Goal: Information Seeking & Learning: Learn about a topic

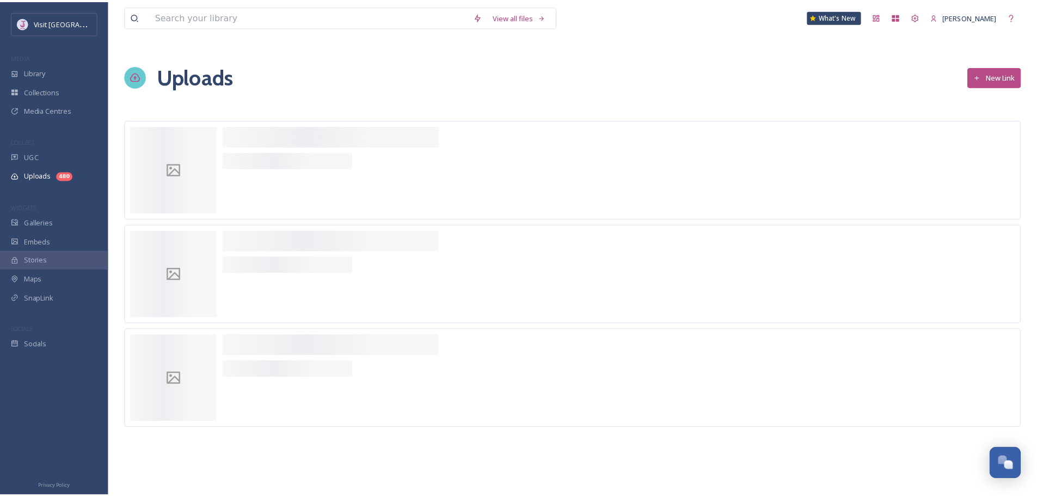
scroll to position [388, 0]
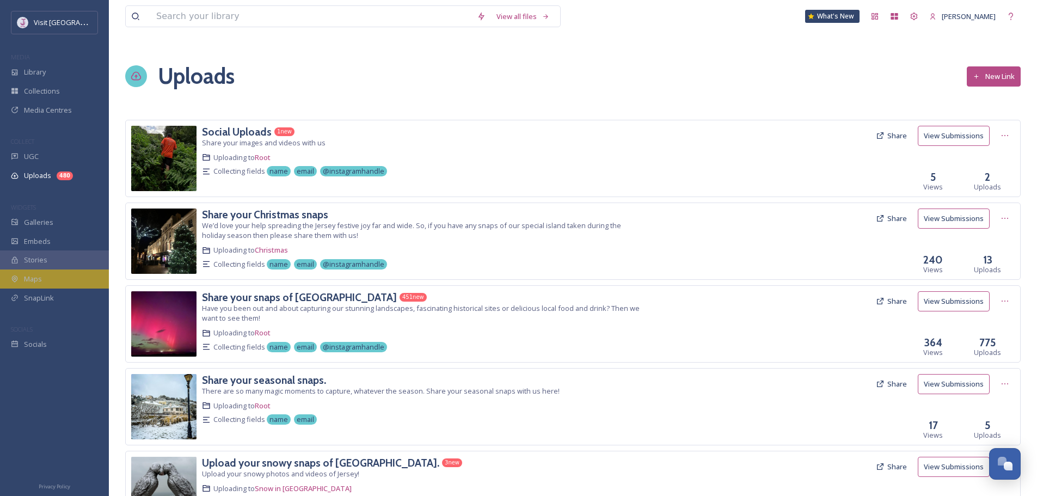
click at [52, 279] on div "Maps" at bounding box center [54, 278] width 109 height 19
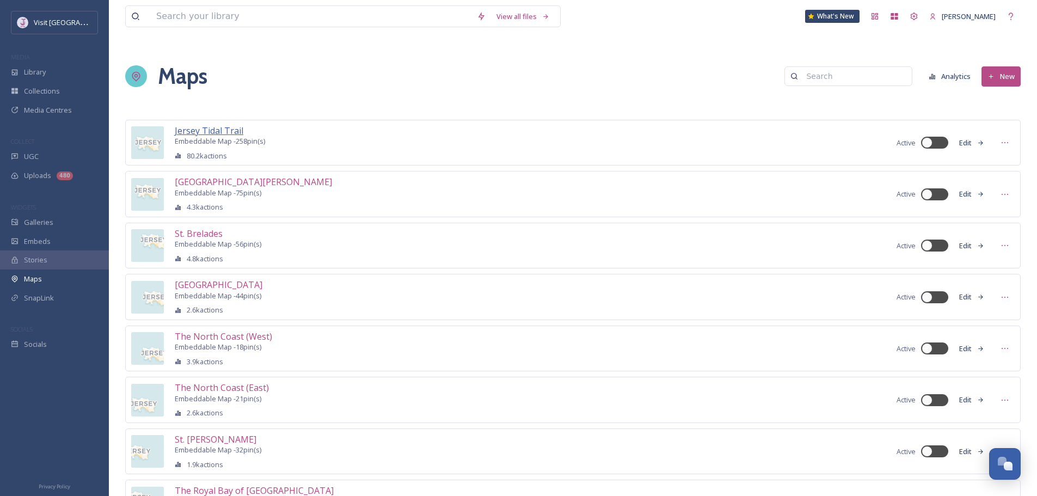
click at [232, 131] on span "Jersey Tidal Trail" at bounding box center [209, 131] width 69 height 12
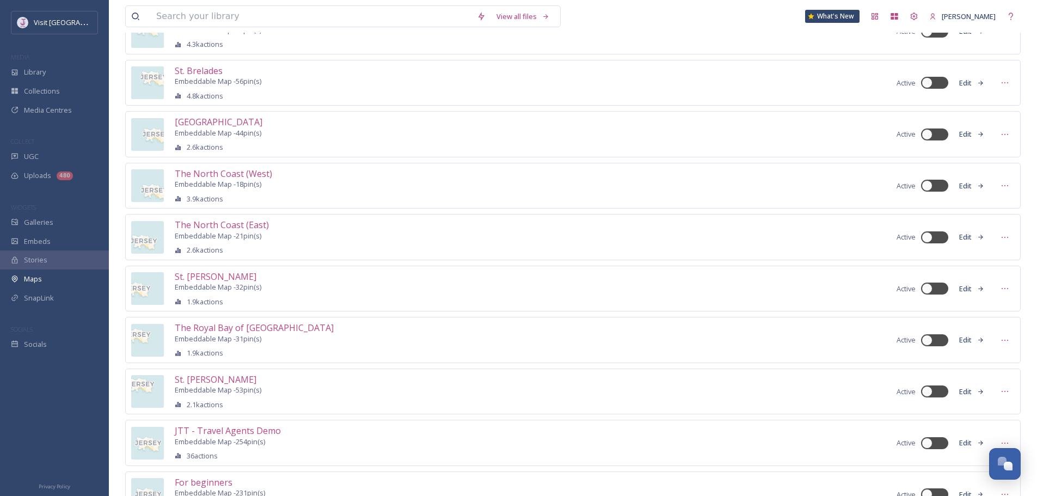
scroll to position [211, 0]
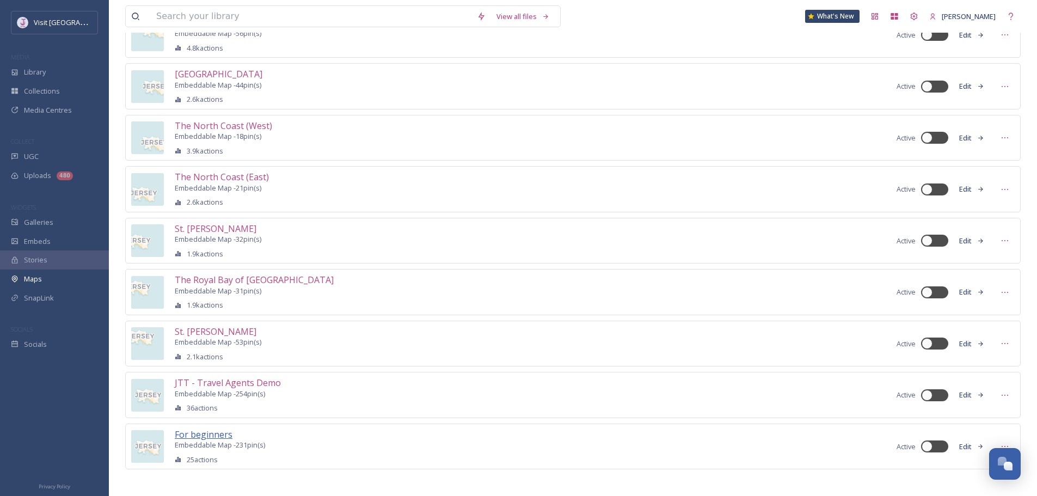
click at [203, 428] on span "For beginners" at bounding box center [204, 434] width 58 height 12
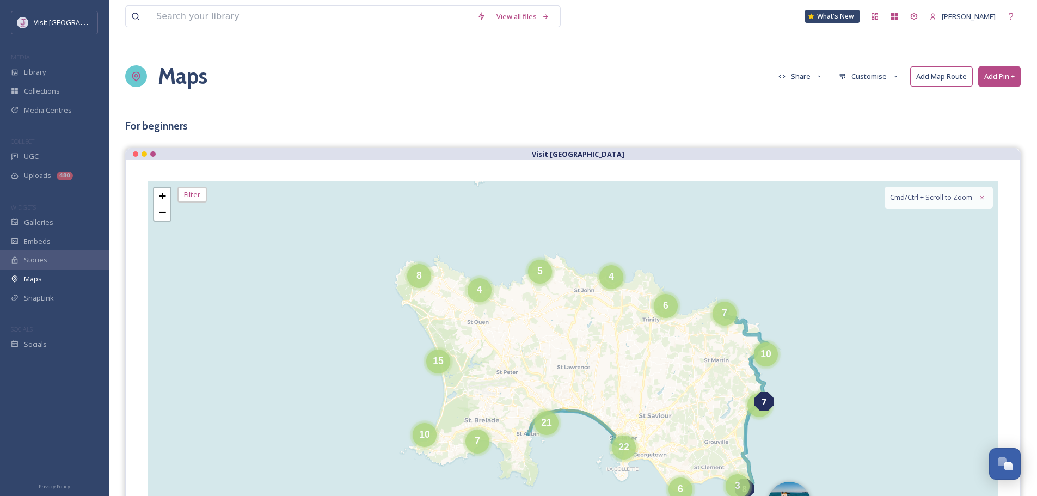
click at [795, 71] on button "Share" at bounding box center [801, 76] width 56 height 19
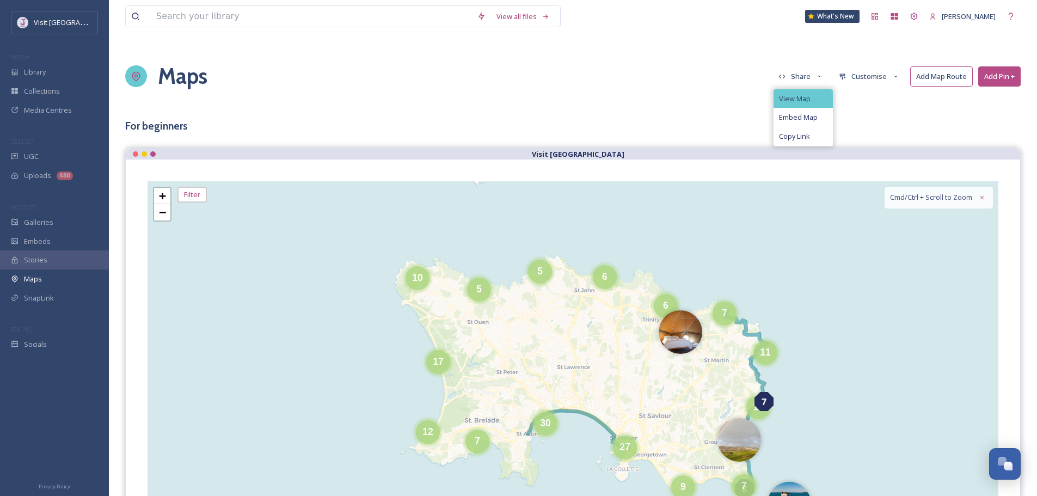
click at [799, 95] on span "View Map" at bounding box center [795, 99] width 32 height 8
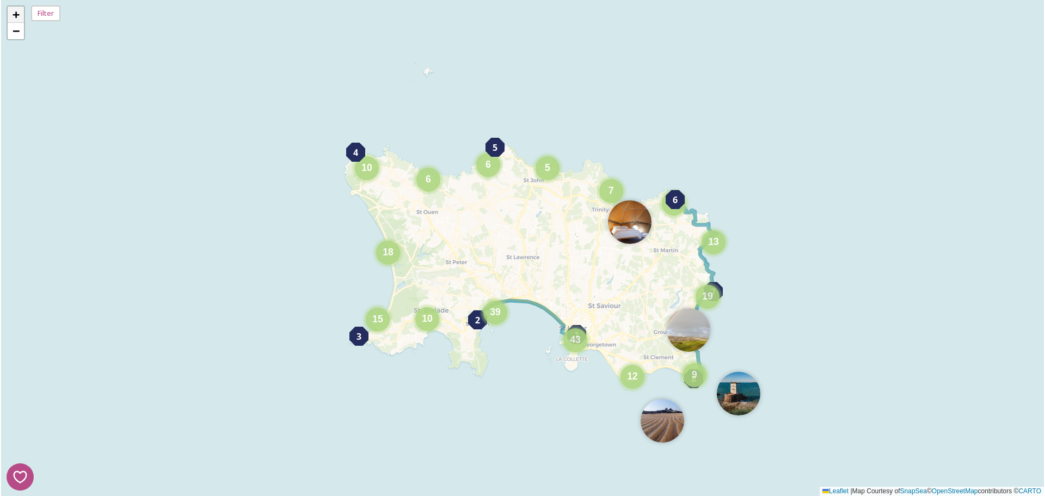
click at [20, 8] on link "+" at bounding box center [16, 15] width 16 height 16
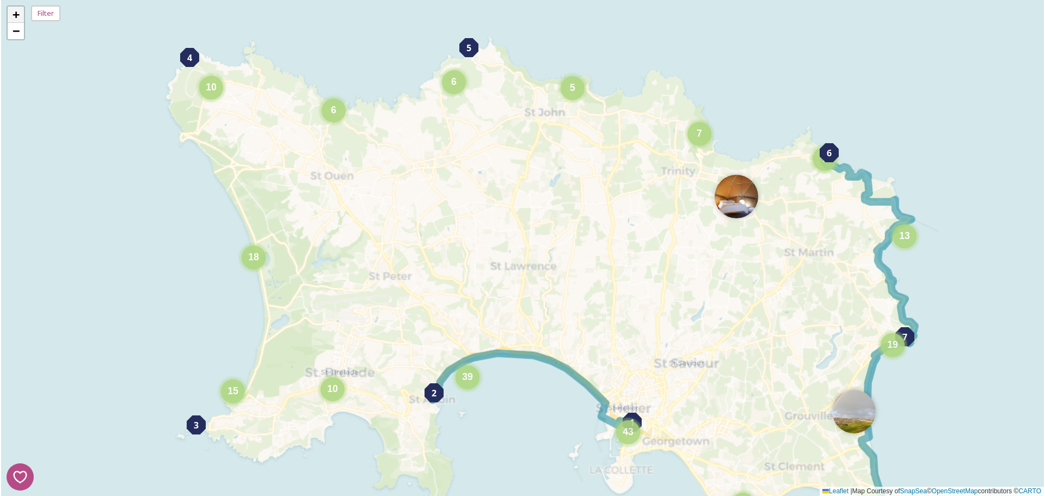
click at [20, 8] on link "+" at bounding box center [16, 15] width 16 height 16
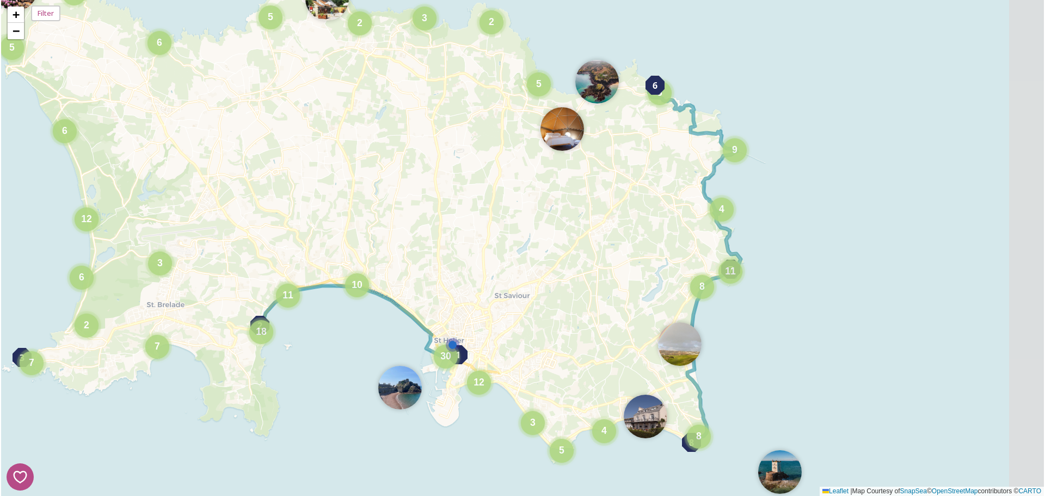
drag, startPoint x: 640, startPoint y: 290, endPoint x: 478, endPoint y: 226, distance: 174.5
click at [465, 222] on div "7 8 1 4 3 2 5 6 2 3 2 5 6 8 11 4 9 5 5 4 6 6 12 3 7 2 6 7 4 3 5 8 11 18 10 12 3…" at bounding box center [522, 248] width 1043 height 496
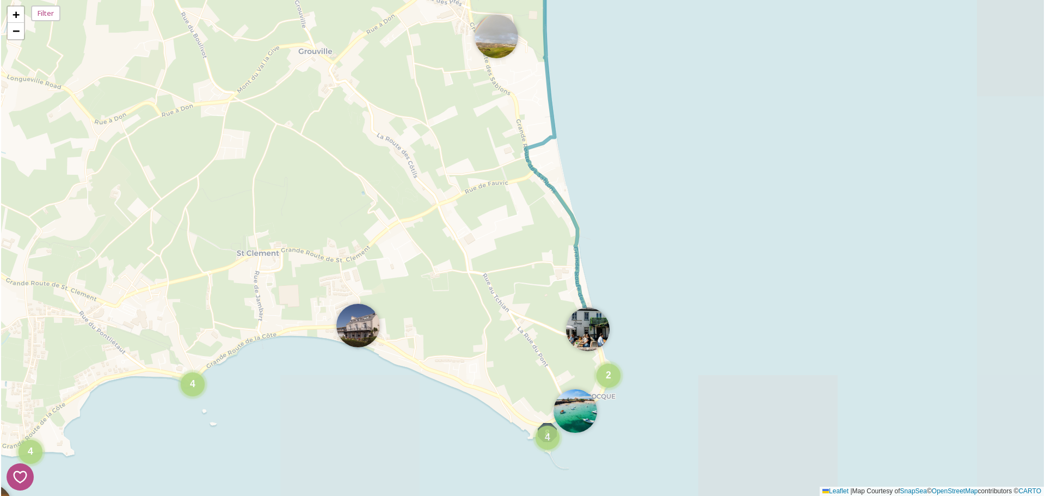
drag, startPoint x: 671, startPoint y: 399, endPoint x: 483, endPoint y: 187, distance: 283.1
click at [483, 187] on div "7 8 1 4 3 2 5 6 5 3 9 4 2 4 2 4 3 7 3 14 2 3 2 2 4 8 2 4 3 11 5 4 + − Leaflet |…" at bounding box center [522, 248] width 1043 height 496
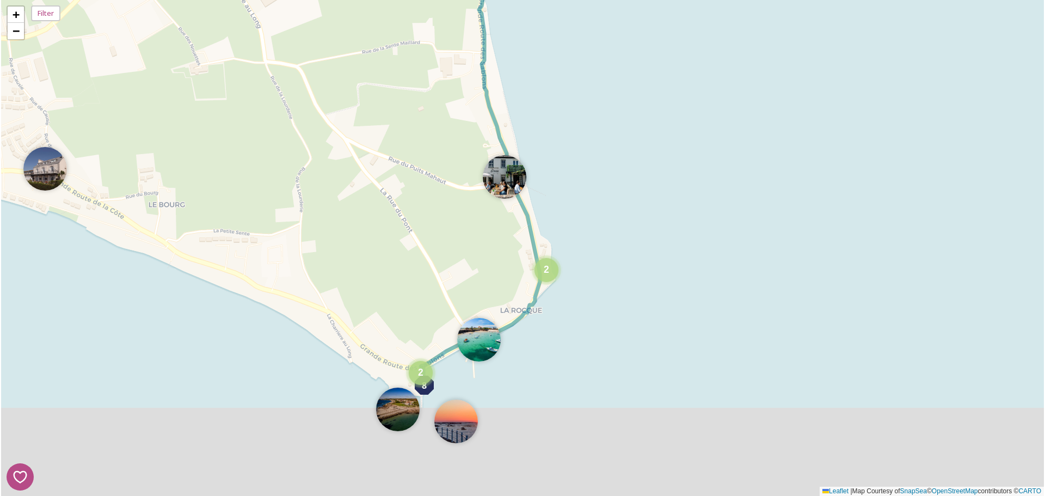
drag, startPoint x: 678, startPoint y: 330, endPoint x: 614, endPoint y: 152, distance: 189.8
click at [614, 151] on div "7 8 1 4 3 2 5 6 3 2 4 2 2 + − Leaflet | Map Courtesy of SnapSea © OpenStreetMap…" at bounding box center [522, 248] width 1043 height 496
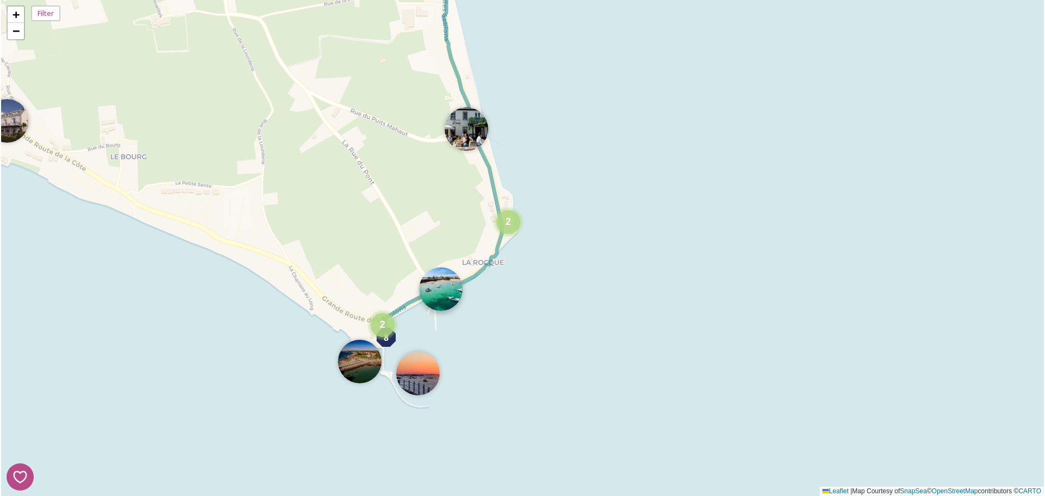
click at [452, 291] on img at bounding box center [441, 289] width 44 height 44
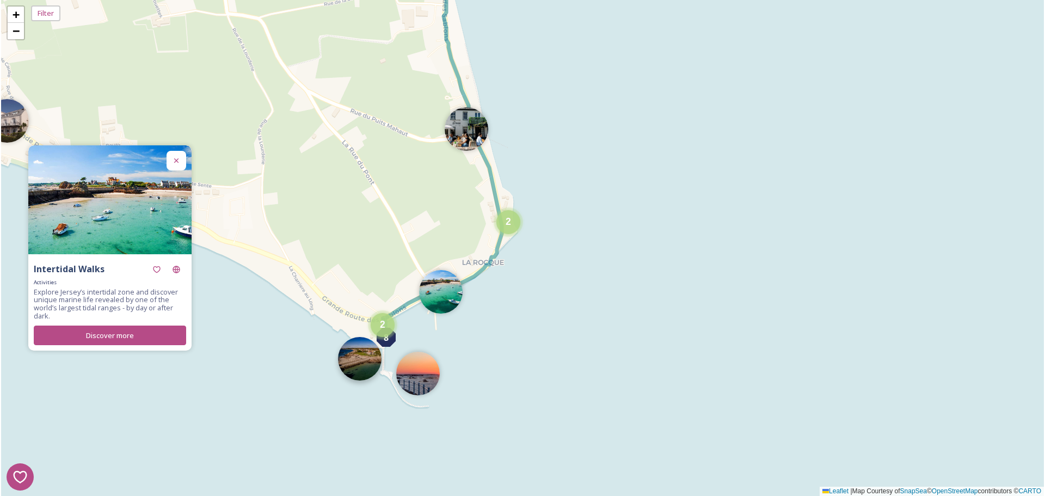
click at [359, 371] on img at bounding box center [360, 359] width 44 height 44
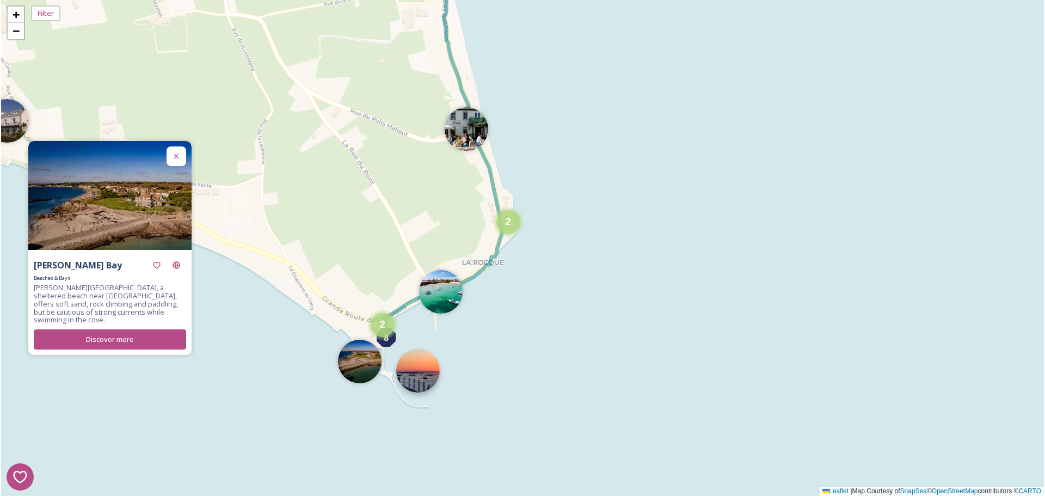
click at [420, 371] on img at bounding box center [418, 371] width 44 height 44
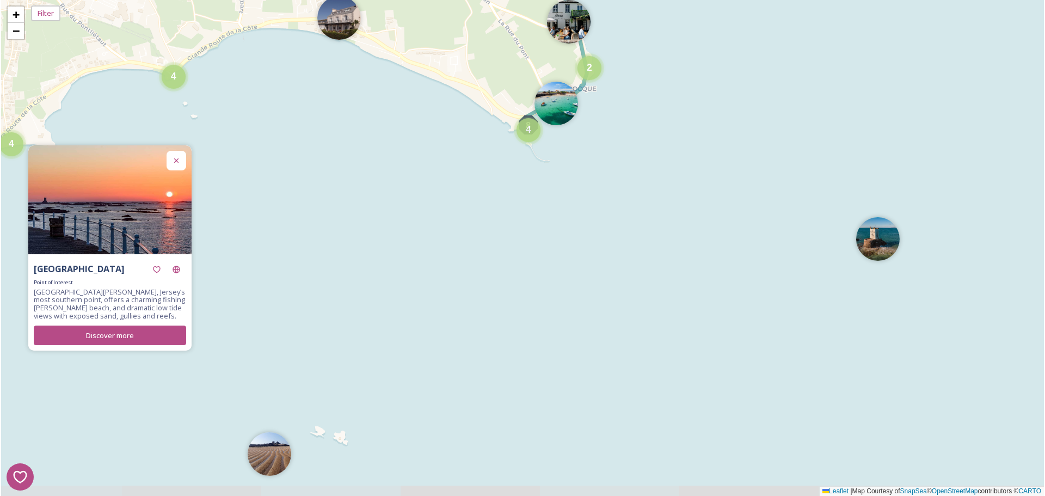
drag, startPoint x: 534, startPoint y: 392, endPoint x: 622, endPoint y: 216, distance: 197.2
click at [622, 216] on div "7 8 1 4 3 2 5 6 5 3 9 4 2 4 2 4 2 3 2 2 4 8 2 4 3 11 5 4 + − Leaflet | Map Cour…" at bounding box center [522, 248] width 1043 height 496
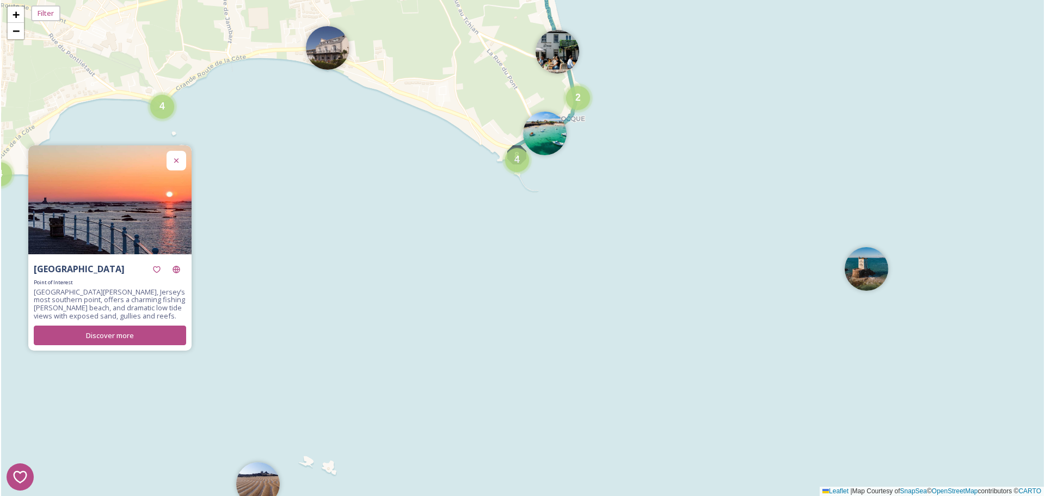
drag, startPoint x: 639, startPoint y: 217, endPoint x: 471, endPoint y: 384, distance: 236.4
click at [450, 426] on div "7 8 1 4 3 2 5 6 5 4 2 4 2 4 2 4 8 2 4 3 11 5 4 7 + − Leaflet | Map Courtesy of …" at bounding box center [522, 248] width 1043 height 496
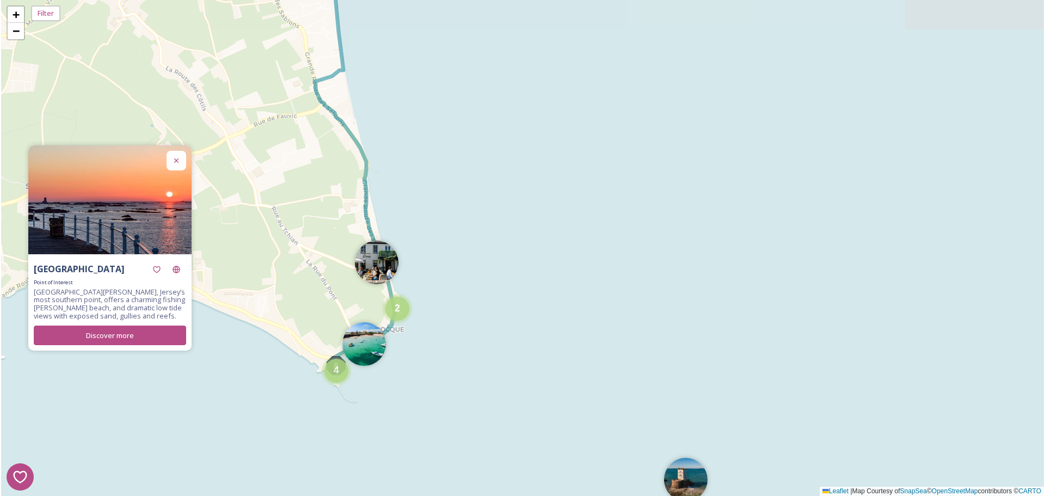
drag, startPoint x: 527, startPoint y: 240, endPoint x: 519, endPoint y: 386, distance: 146.1
click at [519, 386] on div "7 8 1 4 3 2 5 6 5 4 2 4 2 4 2 4 8 2 4 3 11 5 4 3 9 2 2 + − Leaflet | Map Courte…" at bounding box center [522, 248] width 1043 height 496
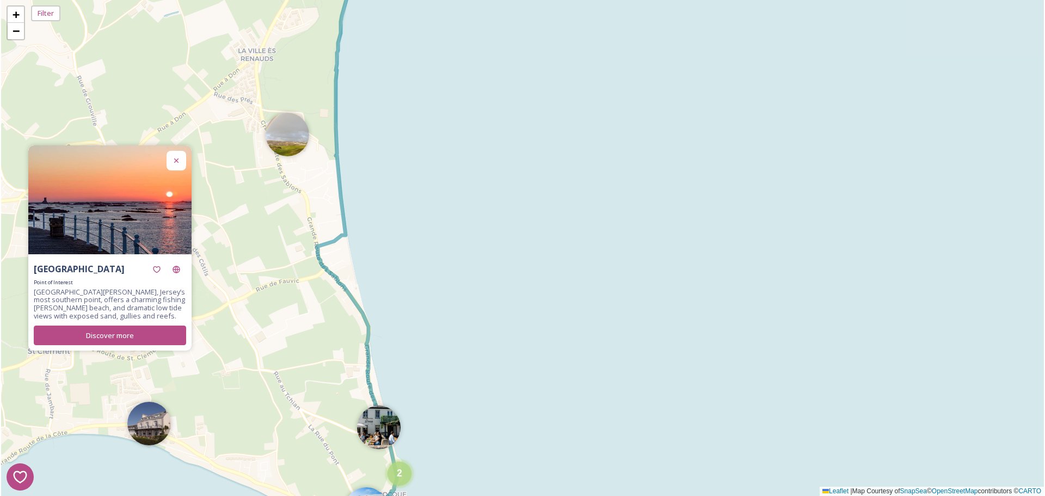
drag, startPoint x: 468, startPoint y: 179, endPoint x: 505, endPoint y: 263, distance: 92.1
click at [521, 269] on div "7 8 1 4 3 2 5 6 5 4 2 4 2 4 2 4 8 2 4 3 11 5 4 3 9 2 2 + − Leaflet | Map Courte…" at bounding box center [522, 248] width 1043 height 496
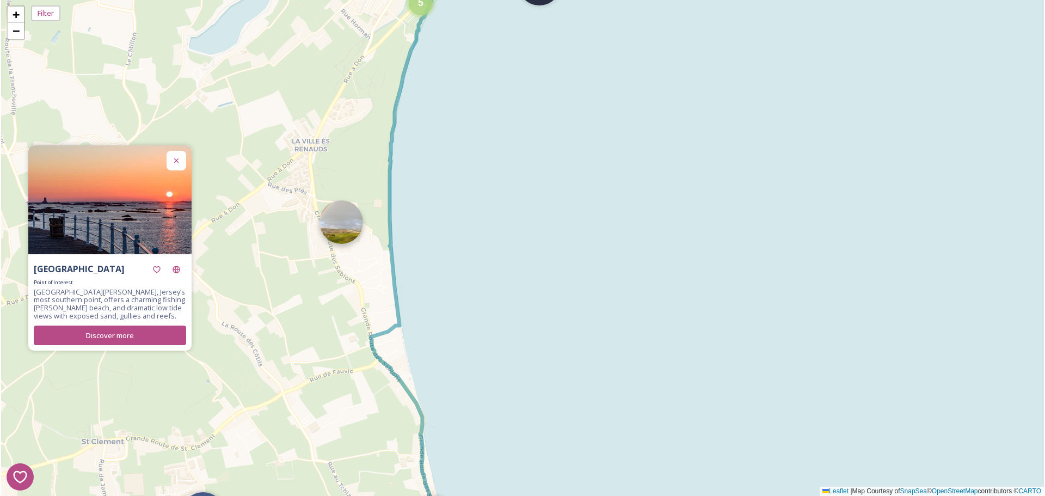
click at [353, 226] on img at bounding box center [342, 222] width 44 height 44
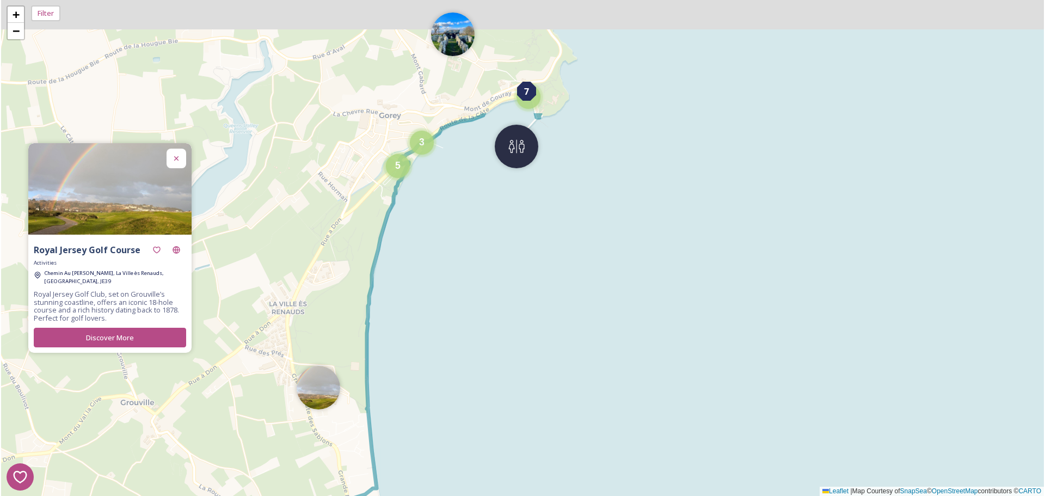
drag, startPoint x: 508, startPoint y: 152, endPoint x: 474, endPoint y: 396, distance: 246.8
click at [474, 396] on div "7 8 1 4 3 2 5 6 2 2 3 3 4 4 2 4 4 2 4 3 5 5 2 11 9 8 2 4 + − Leaflet | Map Cour…" at bounding box center [522, 248] width 1043 height 496
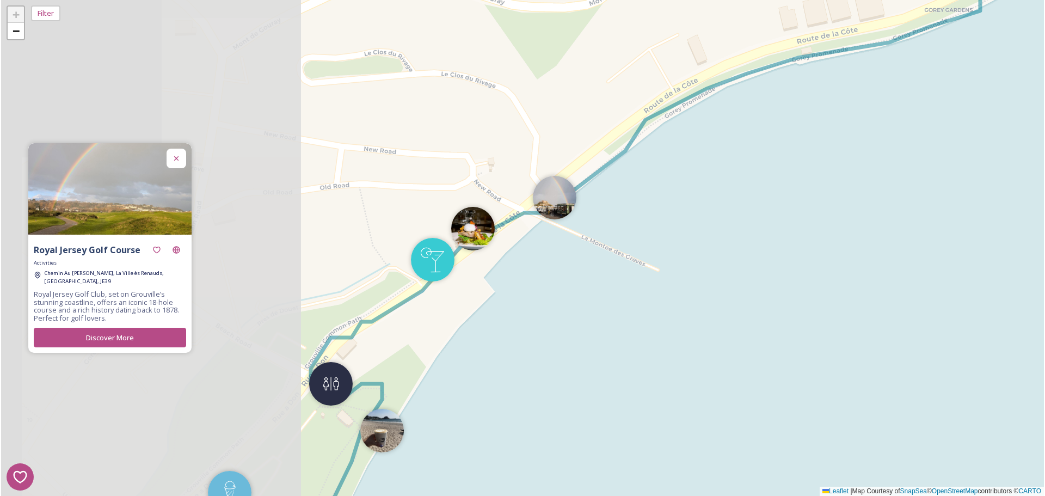
drag, startPoint x: 355, startPoint y: 250, endPoint x: 670, endPoint y: 219, distance: 316.7
click at [737, 203] on div "7 8 1 4 3 2 5 6 2 2 + − Leaflet | Map Courtesy of SnapSea © OpenStreetMap contr…" at bounding box center [522, 248] width 1043 height 496
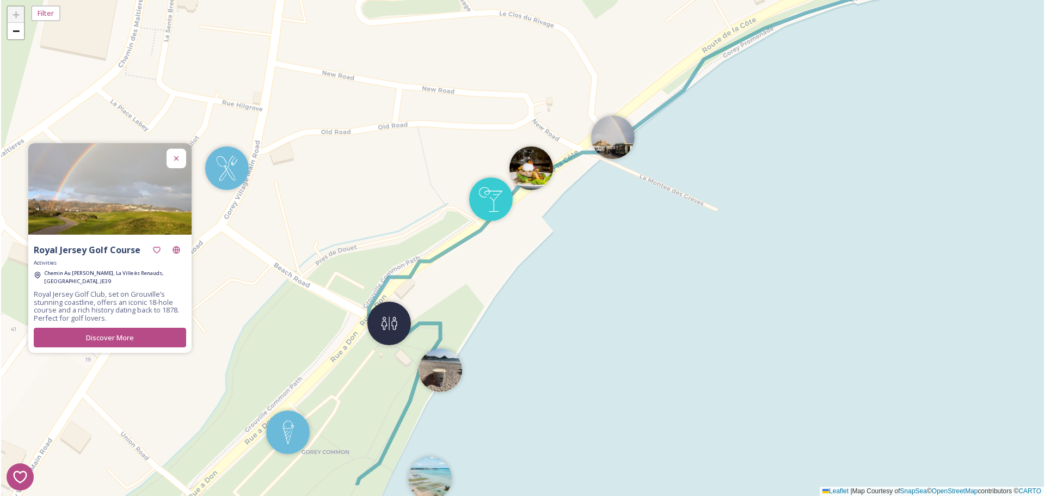
drag, startPoint x: 655, startPoint y: 224, endPoint x: 709, endPoint y: 168, distance: 78.2
click at [709, 168] on div "7 8 1 4 3 2 5 6 2 2 + − Leaflet | Map Courtesy of SnapSea © OpenStreetMap contr…" at bounding box center [522, 248] width 1043 height 496
click at [526, 174] on img at bounding box center [532, 166] width 44 height 44
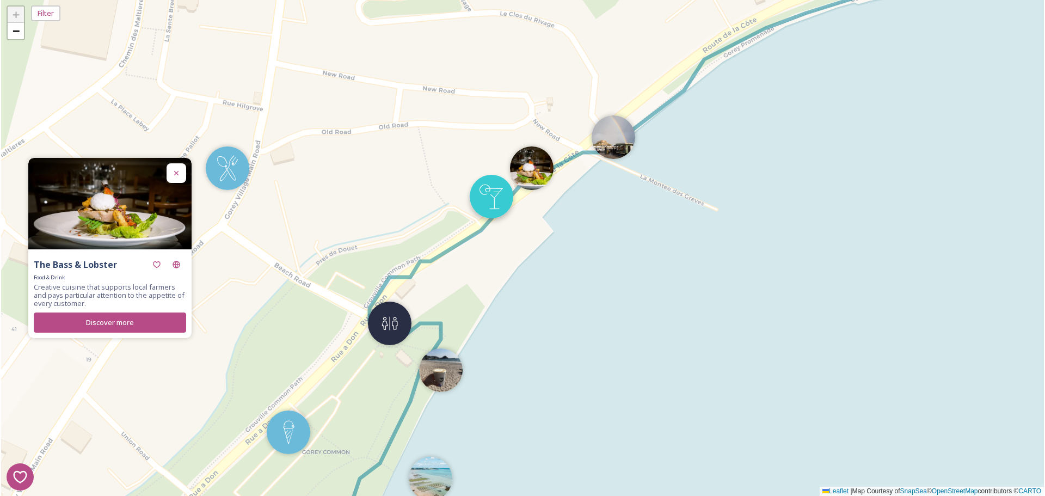
click at [496, 202] on img at bounding box center [492, 197] width 44 height 44
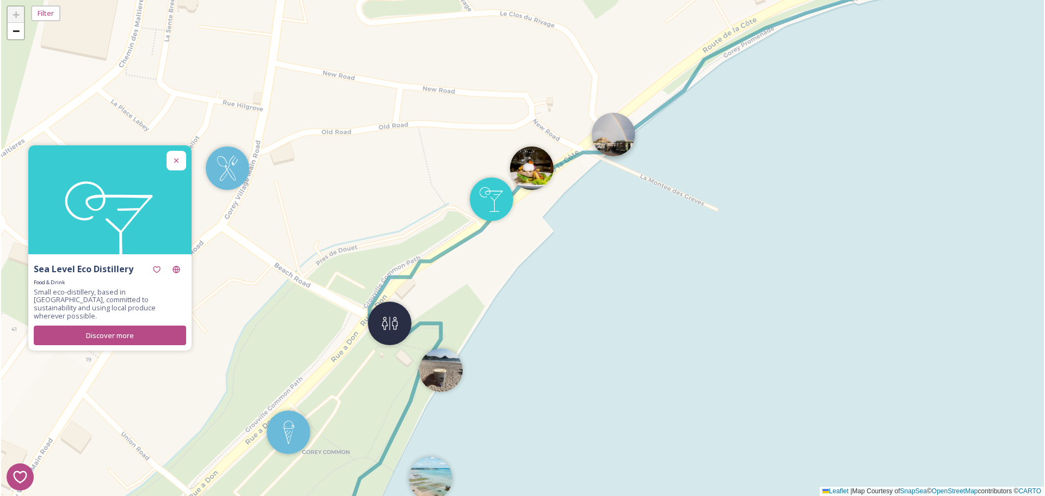
click at [604, 127] on img at bounding box center [614, 135] width 44 height 44
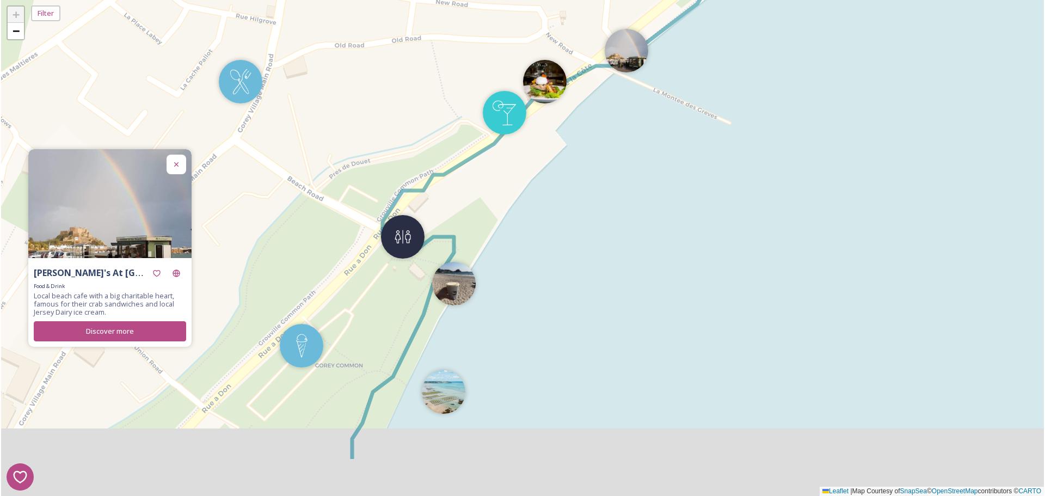
drag, startPoint x: 493, startPoint y: 320, endPoint x: 495, endPoint y: 280, distance: 40.3
click at [495, 280] on div "7 8 1 4 3 2 5 6 2 2 + − Leaflet | Map Courtesy of SnapSea © OpenStreetMap contr…" at bounding box center [522, 248] width 1043 height 496
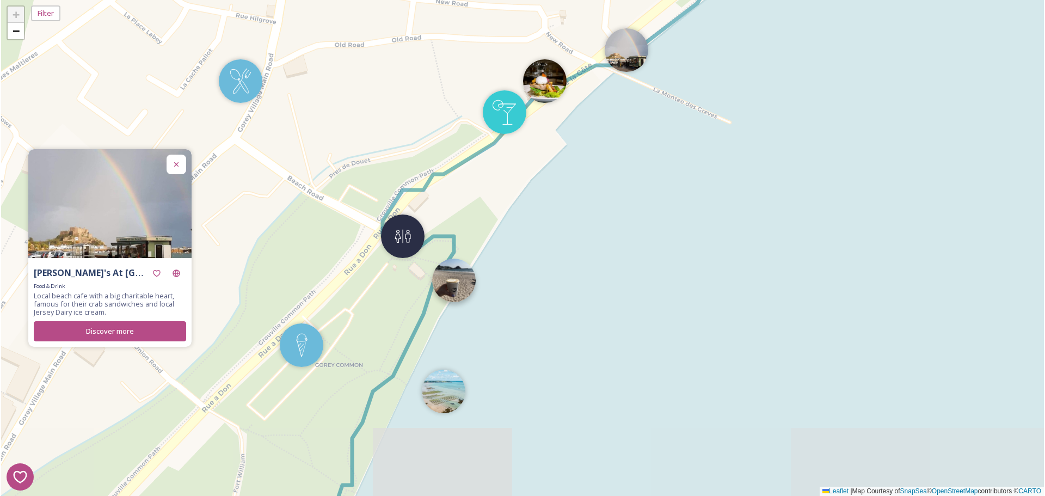
click at [454, 292] on img at bounding box center [454, 281] width 44 height 44
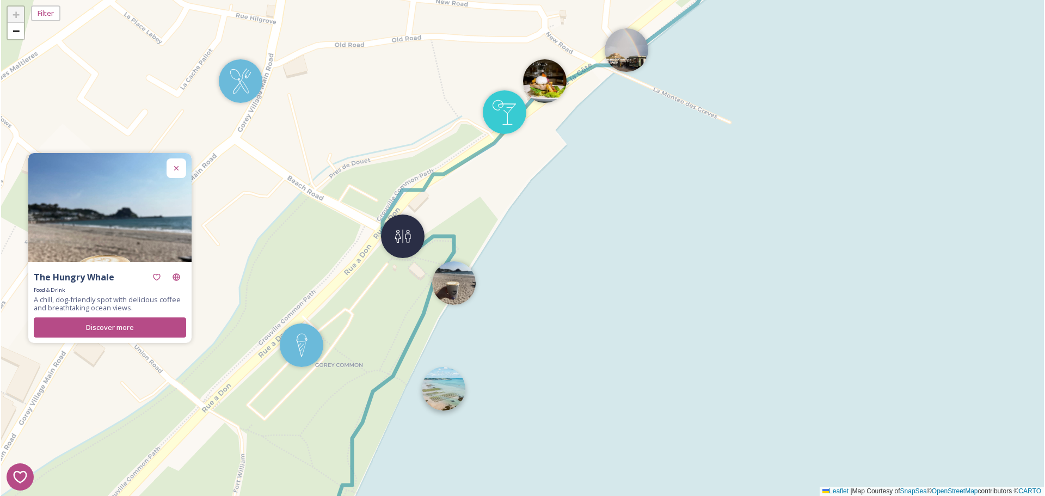
click at [446, 386] on img at bounding box center [444, 389] width 44 height 44
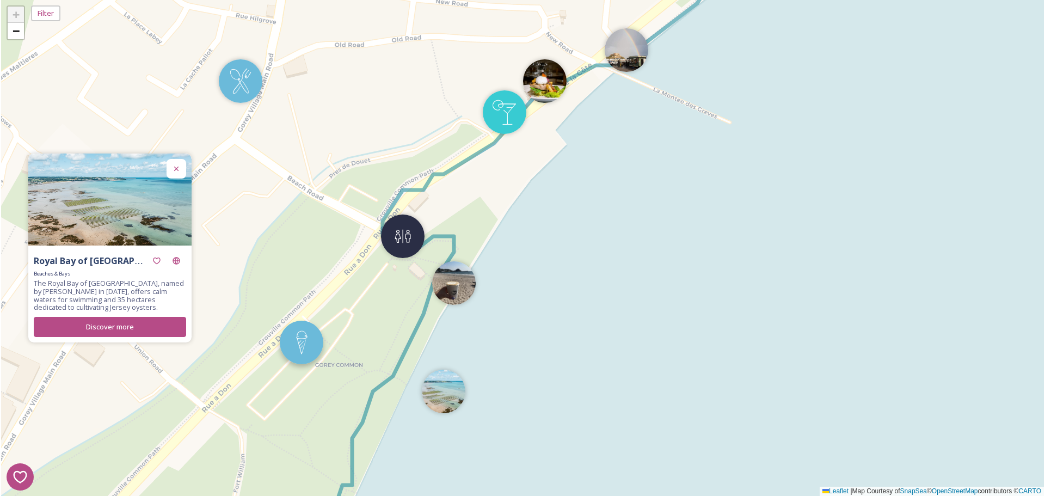
click at [314, 345] on img at bounding box center [302, 343] width 44 height 44
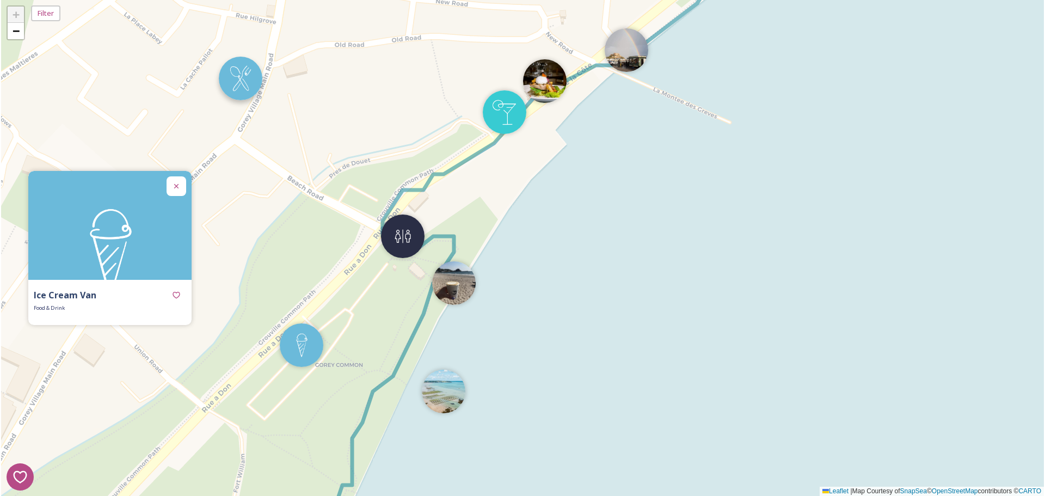
click at [238, 79] on img at bounding box center [241, 79] width 44 height 44
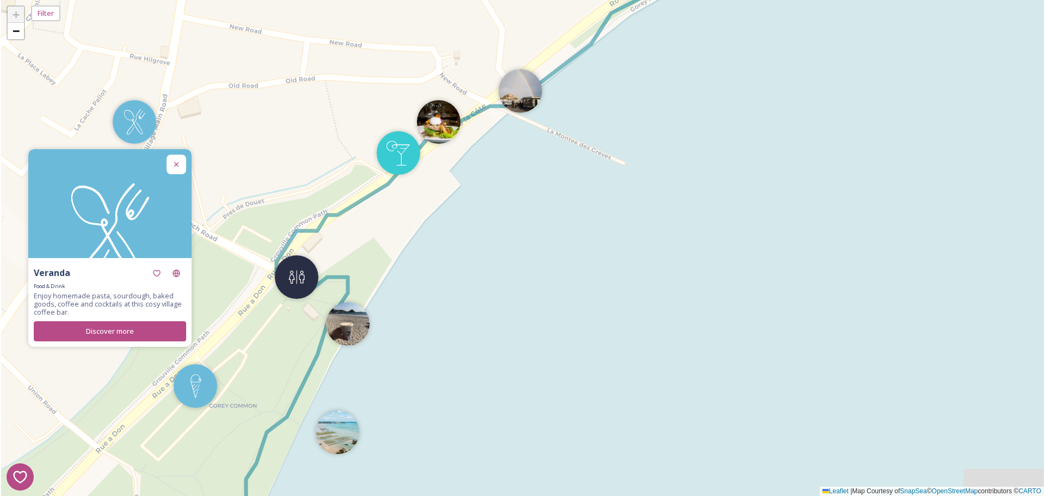
drag, startPoint x: 495, startPoint y: 236, endPoint x: 400, endPoint y: 299, distance: 114.3
click at [399, 301] on div "7 8 1 4 3 2 5 6 2 2 + − Leaflet | Map Courtesy of SnapSea © OpenStreetMap contr…" at bounding box center [522, 248] width 1043 height 496
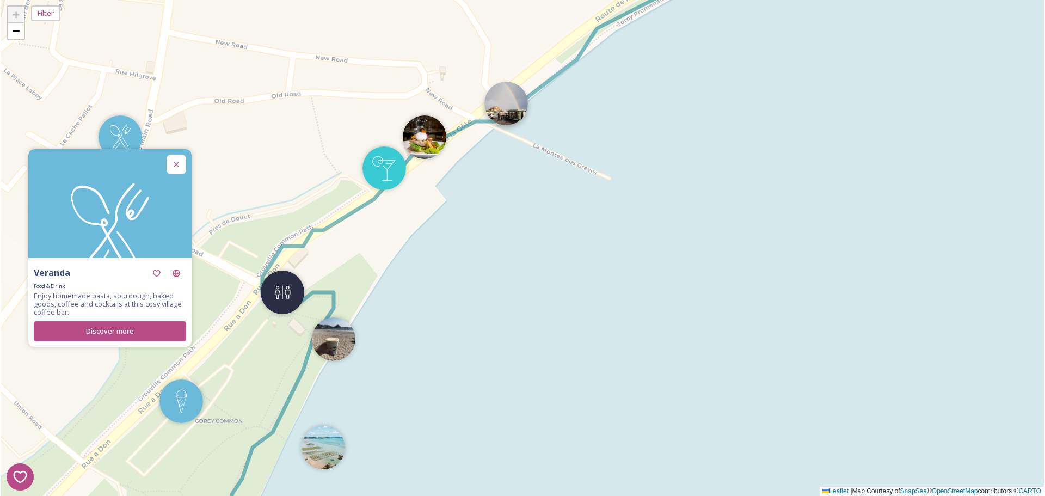
click at [506, 106] on img at bounding box center [507, 104] width 44 height 44
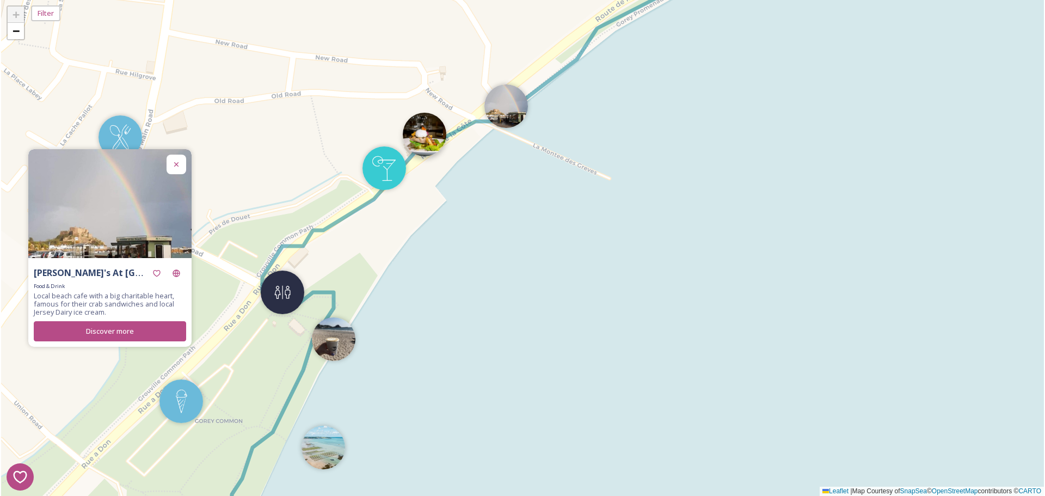
click at [425, 134] on img at bounding box center [425, 135] width 44 height 44
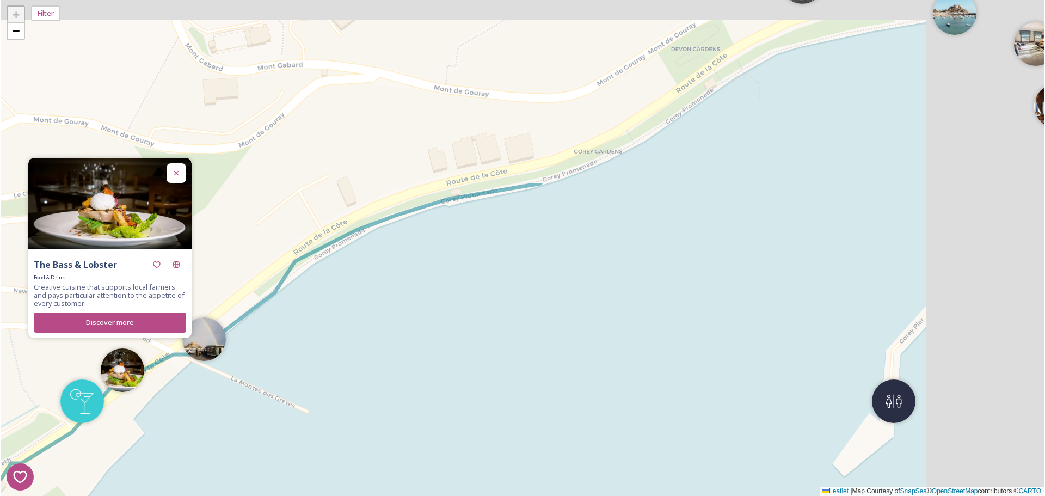
drag, startPoint x: 645, startPoint y: 105, endPoint x: 389, endPoint y: 310, distance: 328.0
click at [334, 341] on div "7 8 1 4 3 2 5 6 2 2 + − Leaflet | Map Courtesy of SnapSea © OpenStreetMap contr…" at bounding box center [522, 248] width 1043 height 496
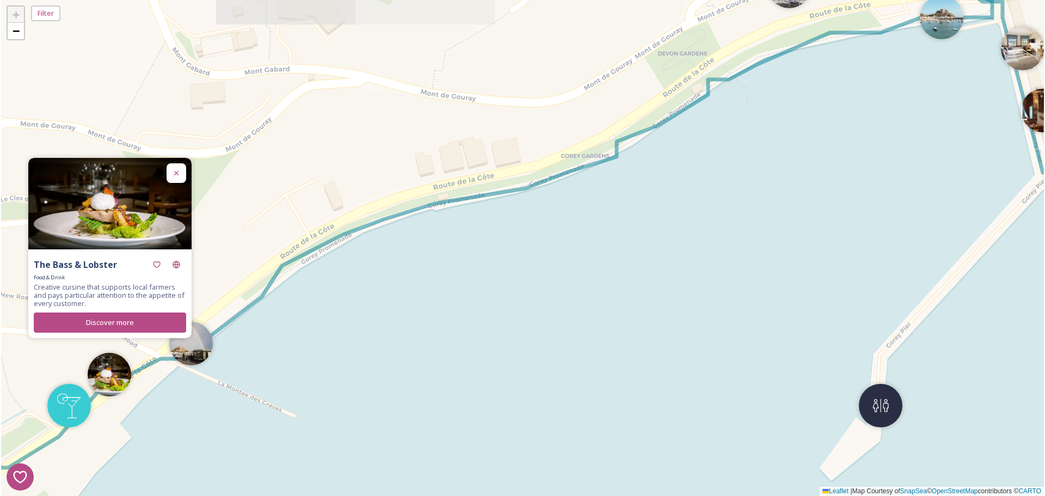
drag, startPoint x: 340, startPoint y: 292, endPoint x: 191, endPoint y: 315, distance: 150.9
click at [191, 315] on div "The Bass & Lobster Food & Drink Creative cuisine that supports local farmers an…" at bounding box center [522, 248] width 1043 height 496
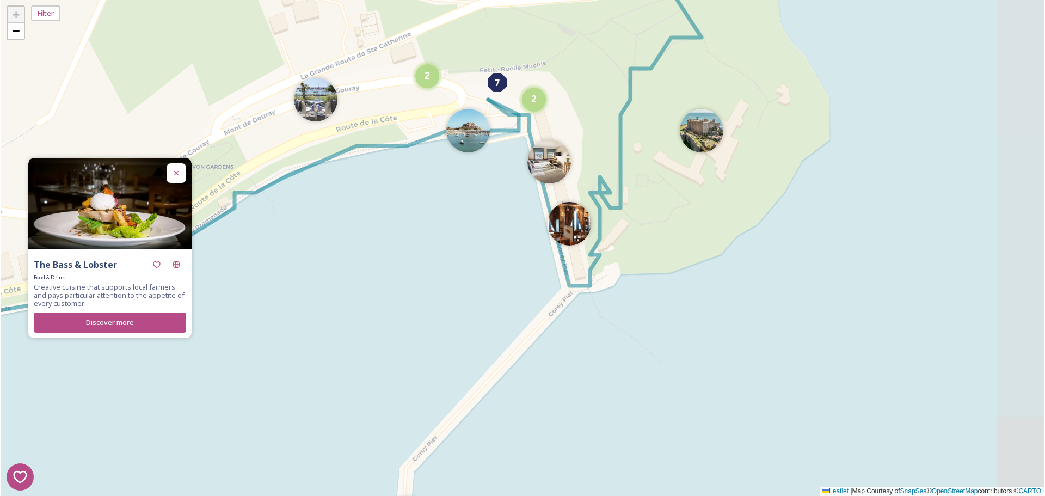
drag, startPoint x: 470, startPoint y: 284, endPoint x: 450, endPoint y: 325, distance: 45.8
click at [446, 330] on div "7 8 1 4 3 2 5 6 2 2 + − Leaflet | Map Courtesy of SnapSea © OpenStreetMap contr…" at bounding box center [522, 248] width 1043 height 496
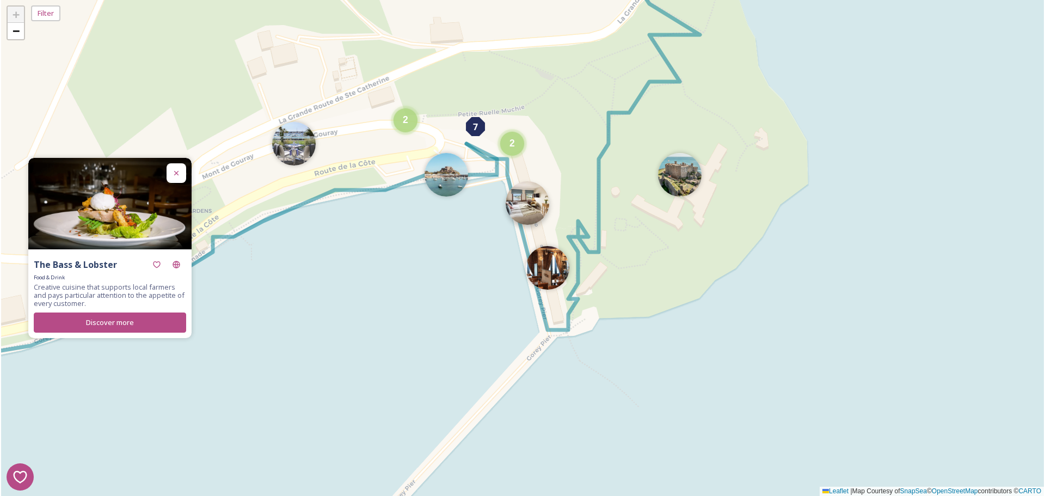
click at [527, 218] on img at bounding box center [528, 203] width 44 height 44
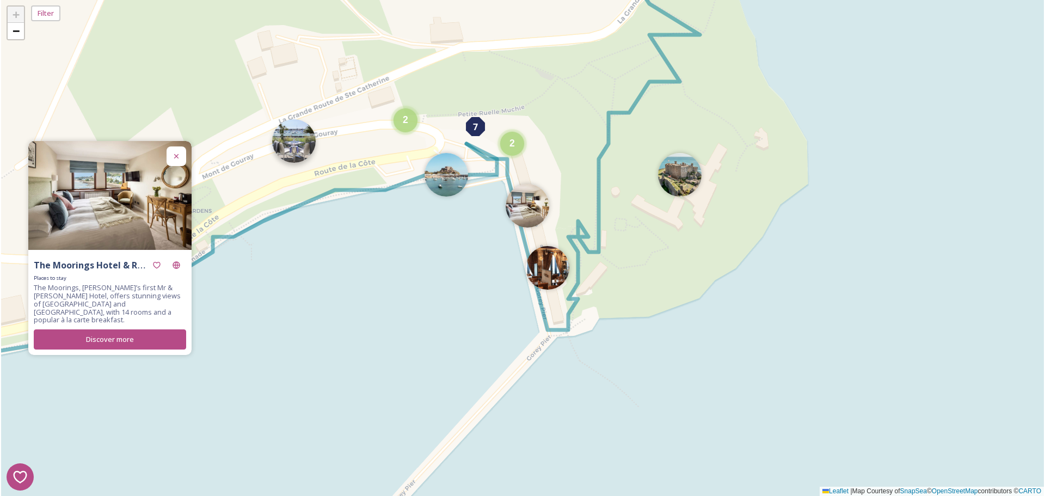
click at [281, 140] on img at bounding box center [294, 141] width 44 height 44
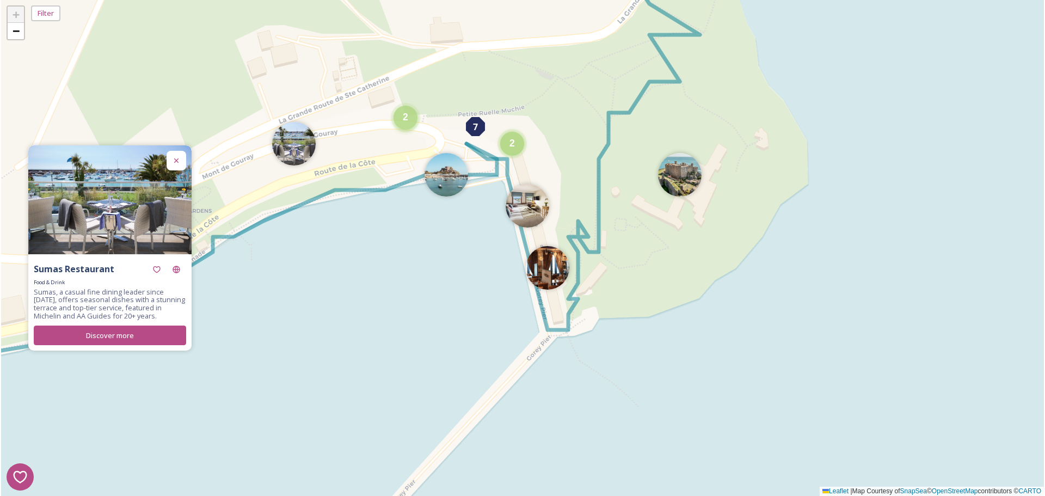
click at [410, 124] on div "2" at bounding box center [406, 118] width 24 height 24
click at [511, 143] on span "2" at bounding box center [512, 140] width 5 height 11
click at [505, 146] on img at bounding box center [493, 147] width 44 height 44
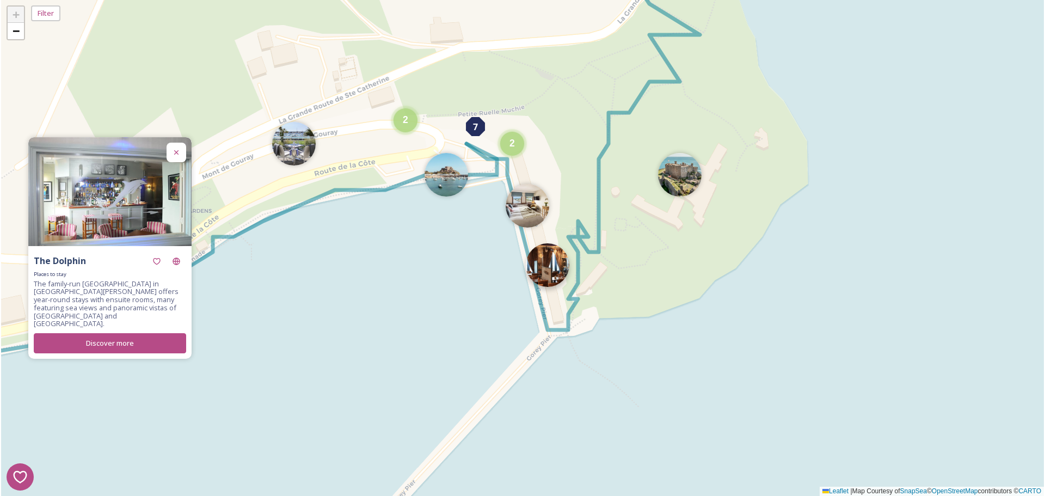
drag, startPoint x: 527, startPoint y: 276, endPoint x: 535, endPoint y: 274, distance: 7.9
click at [527, 276] on div "7 8 1 4 3 2 5 6 2 2 + − Leaflet | Map Courtesy of SnapSea © OpenStreetMap contr…" at bounding box center [522, 248] width 1043 height 496
click at [564, 265] on img at bounding box center [548, 265] width 44 height 44
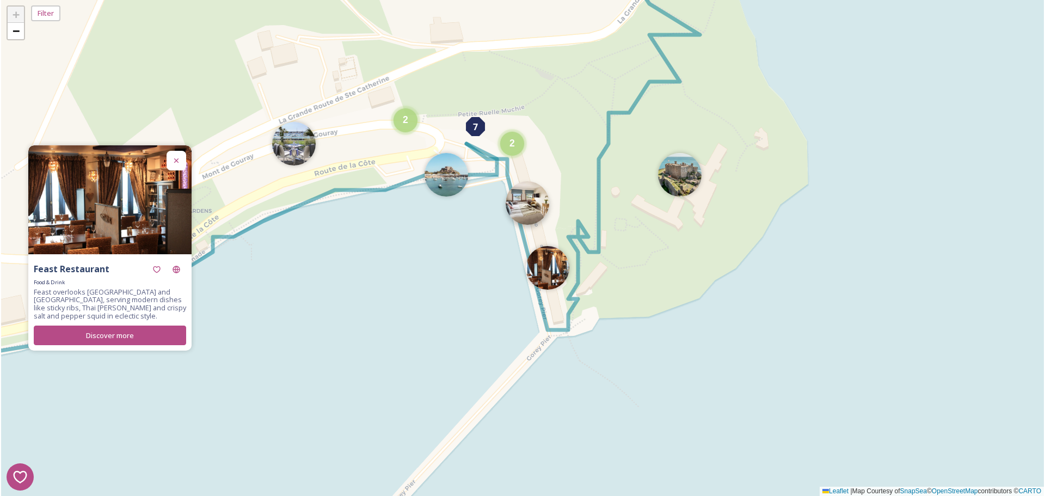
click at [524, 206] on img at bounding box center [528, 203] width 44 height 44
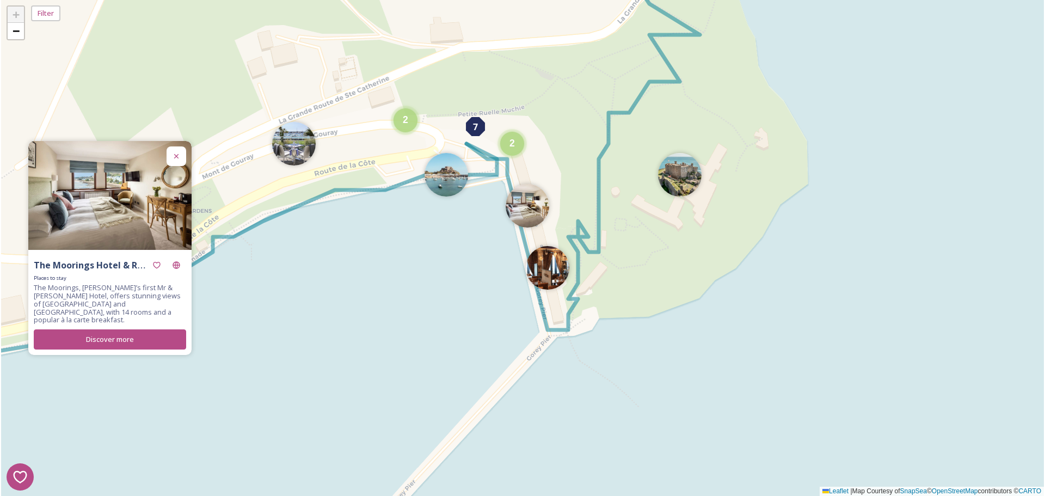
click at [369, 366] on div "7 8 1 4 3 2 5 6 2 2 + − Leaflet | Map Courtesy of SnapSea © OpenStreetMap contr…" at bounding box center [522, 248] width 1043 height 496
click at [175, 161] on icon at bounding box center [176, 156] width 9 height 9
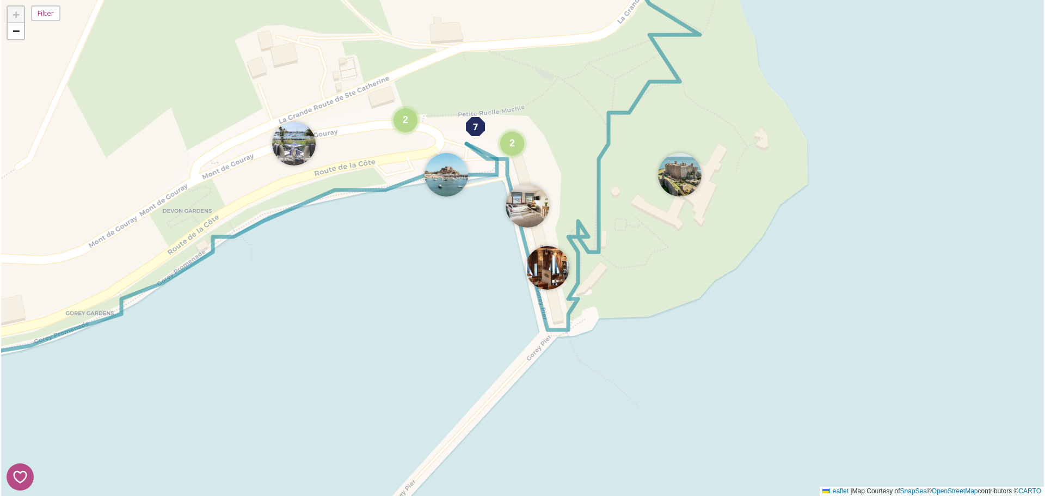
click at [381, 226] on div "7 8 1 4 3 2 5 6 2 2 + − Leaflet | Map Courtesy of SnapSea © OpenStreetMap contr…" at bounding box center [522, 248] width 1043 height 496
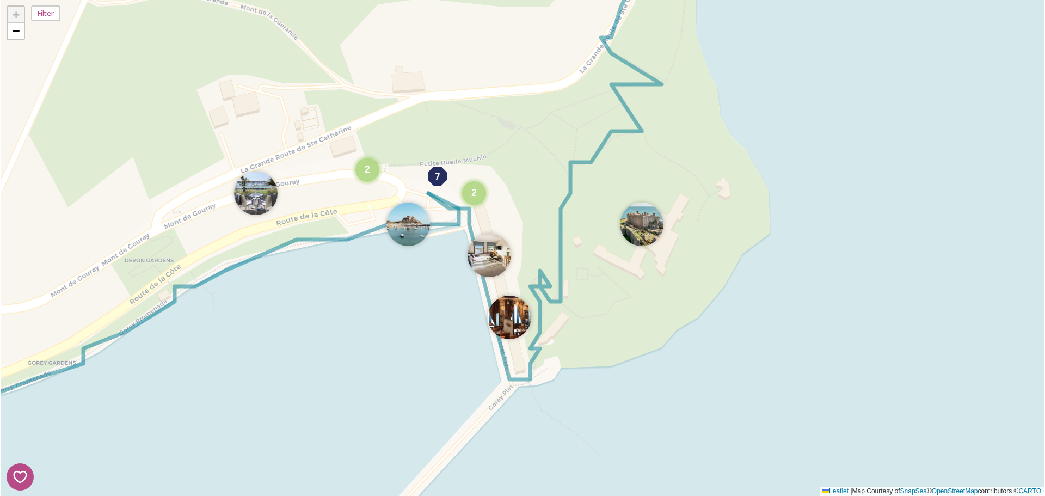
drag, startPoint x: 391, startPoint y: 226, endPoint x: 532, endPoint y: 250, distance: 143.6
click at [517, 255] on div "7 8 1 4 3 2 5 6 2 2 + − Leaflet | Map Courtesy of SnapSea © OpenStreetMap contr…" at bounding box center [522, 248] width 1043 height 496
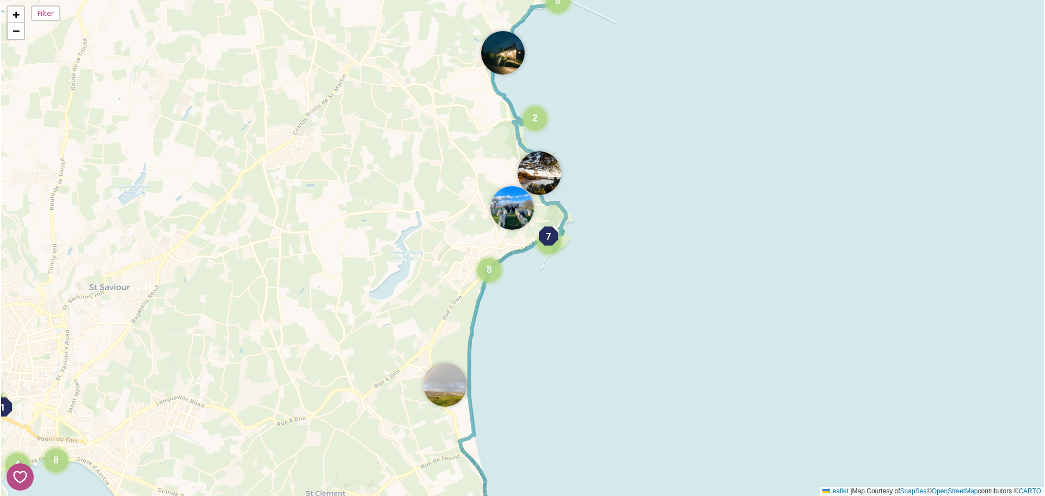
drag, startPoint x: 355, startPoint y: 197, endPoint x: 637, endPoint y: 136, distance: 288.6
click at [636, 136] on div "7 8 1 4 3 2 5 6 2 2 5 5 8 10 2 8 3 3 4 6 4 7 4 3 6 2 5 6 4 3 5 4 4 11 17 2 4 4 …" at bounding box center [522, 248] width 1043 height 496
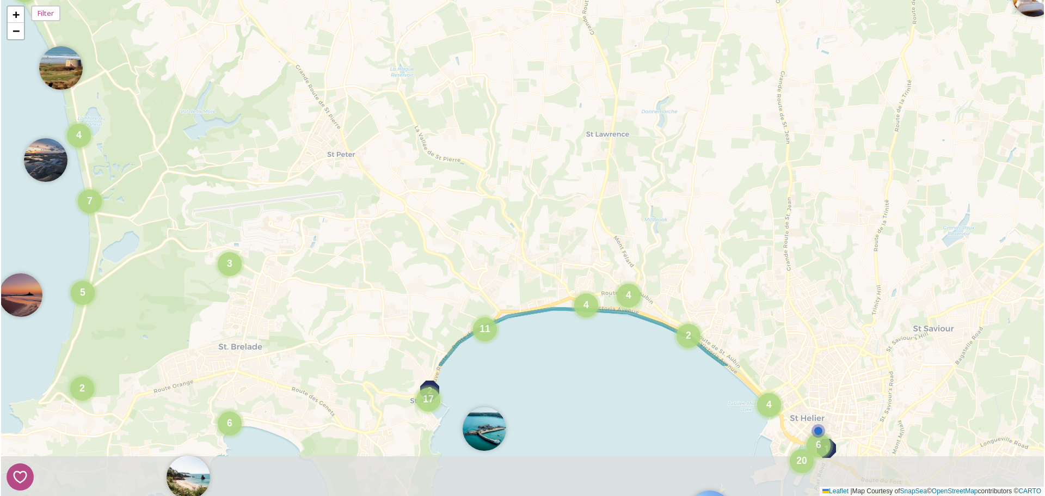
drag, startPoint x: 500, startPoint y: 252, endPoint x: 651, endPoint y: 72, distance: 234.2
click at [651, 72] on div "7 8 1 4 3 2 5 6 2 2 5 5 8 10 2 8 3 3 4 6 4 7 4 3 6 2 5 6 4 3 5 4 4 11 17 2 4 4 …" at bounding box center [522, 248] width 1043 height 496
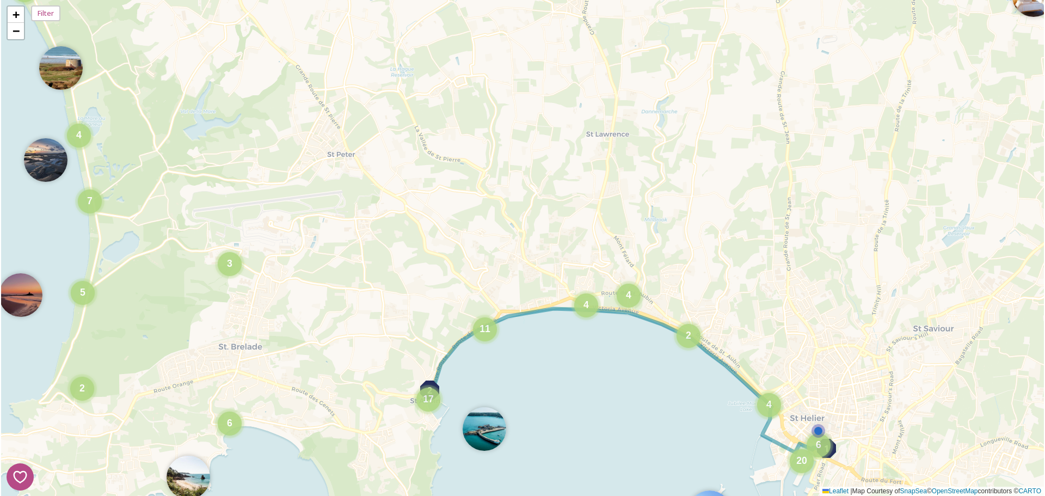
click at [0, 260] on html "7 8 1 4 3 2 5 6 2 3 4 5 6 4 5 4 2 2 3 4 4 4 2 6 5 3 4 7 8 6 6 8 5 2 20 4 11 3 1…" at bounding box center [522, 248] width 1045 height 496
